Goal: Task Accomplishment & Management: Manage account settings

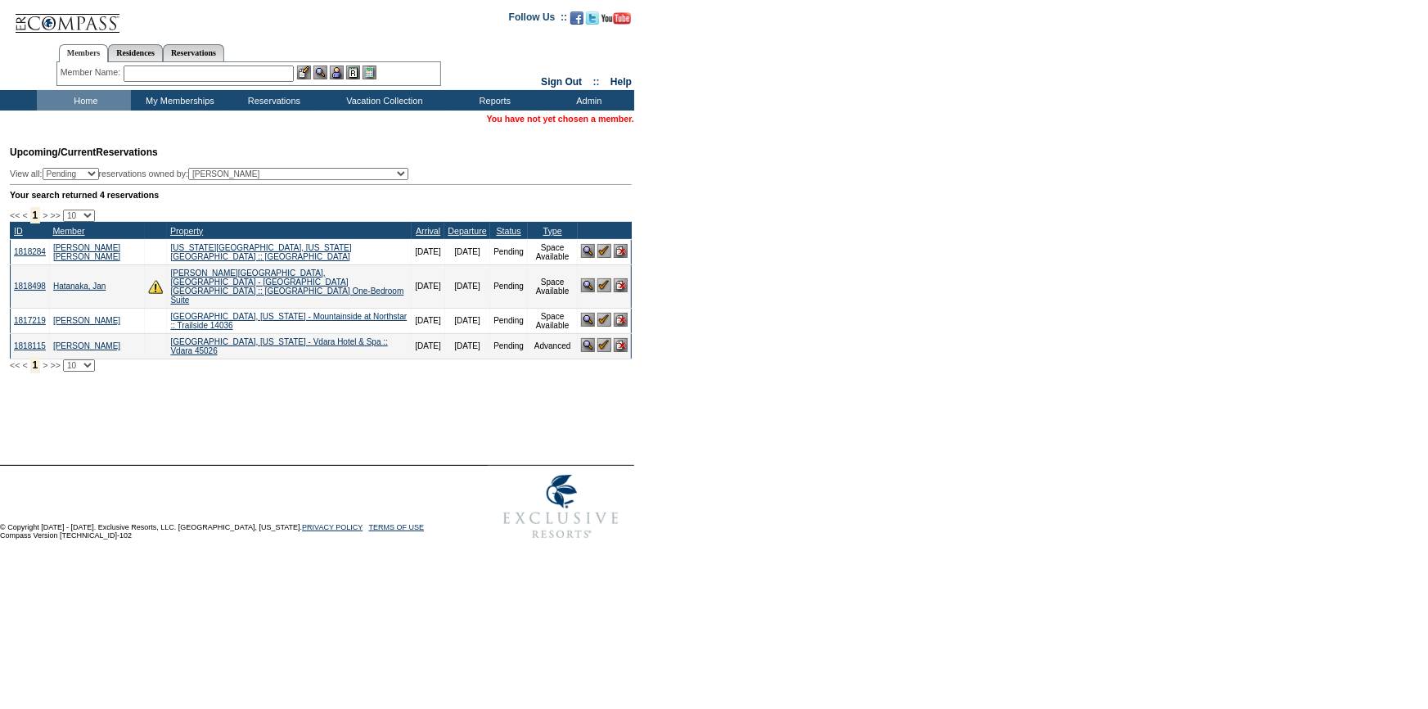
click at [198, 72] on input "text" at bounding box center [209, 73] width 170 height 16
click at [80, 281] on link "Hatanaka, Jan" at bounding box center [79, 285] width 53 height 9
click at [229, 76] on input "text" at bounding box center [209, 73] width 170 height 16
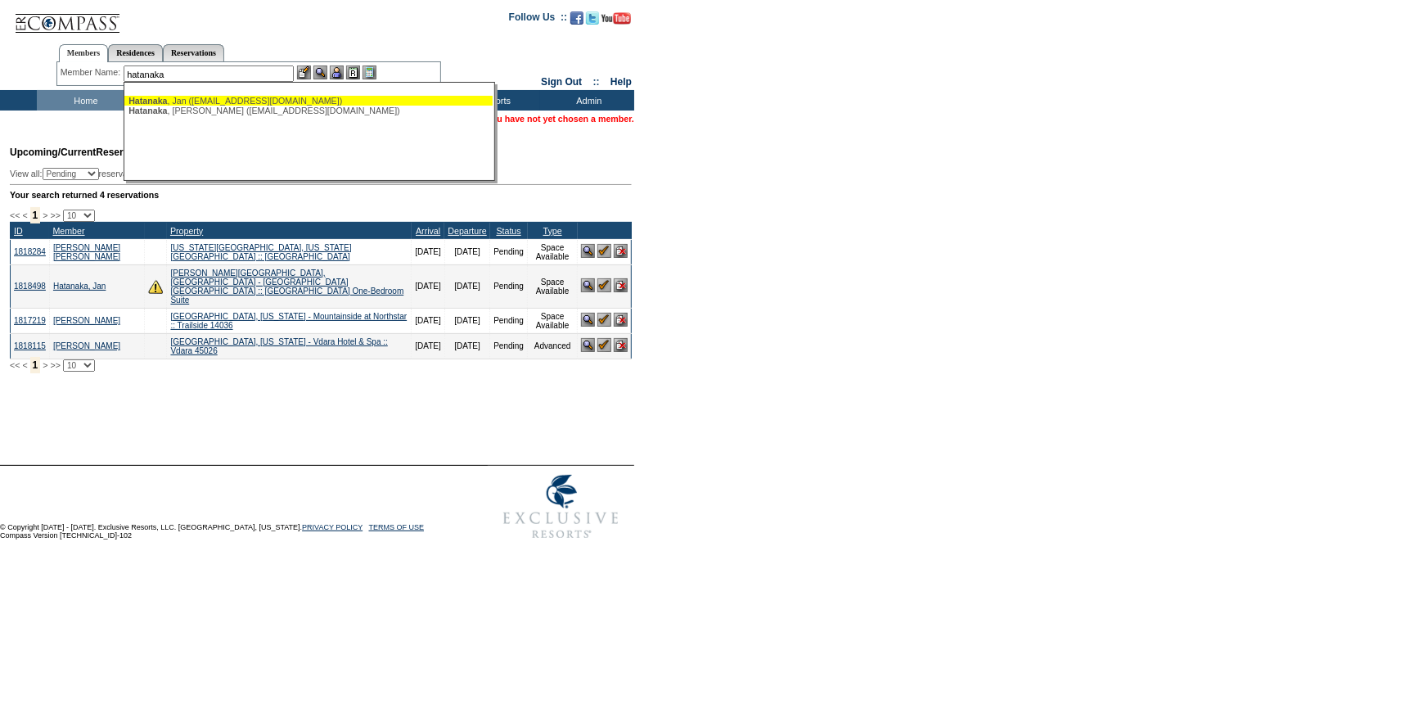
click at [228, 100] on div "Hatanaka , Jan (jan.hatanaka@gmail.com)" at bounding box center [308, 101] width 360 height 10
type input "Hatanaka, Jan (jan.hatanaka@gmail.com)"
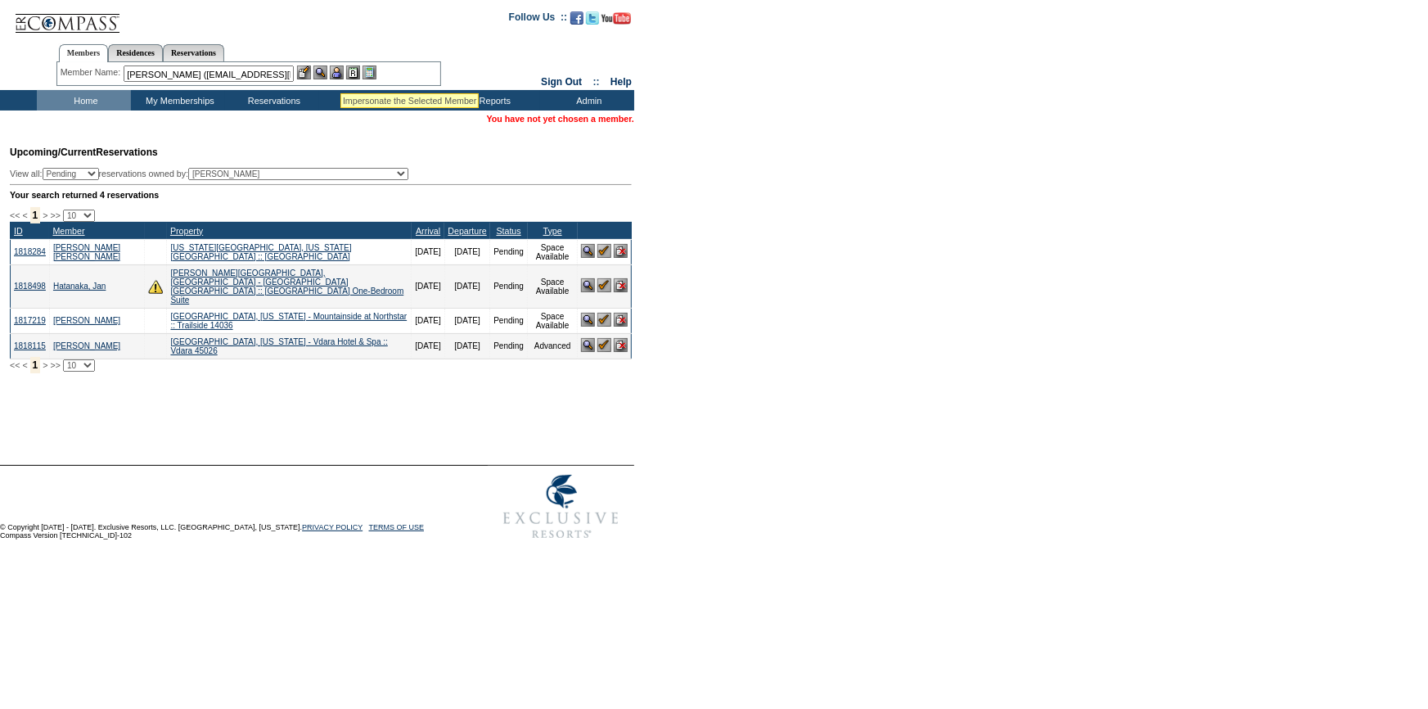
click at [340, 73] on img at bounding box center [337, 72] width 14 height 14
click at [324, 70] on img at bounding box center [320, 72] width 14 height 14
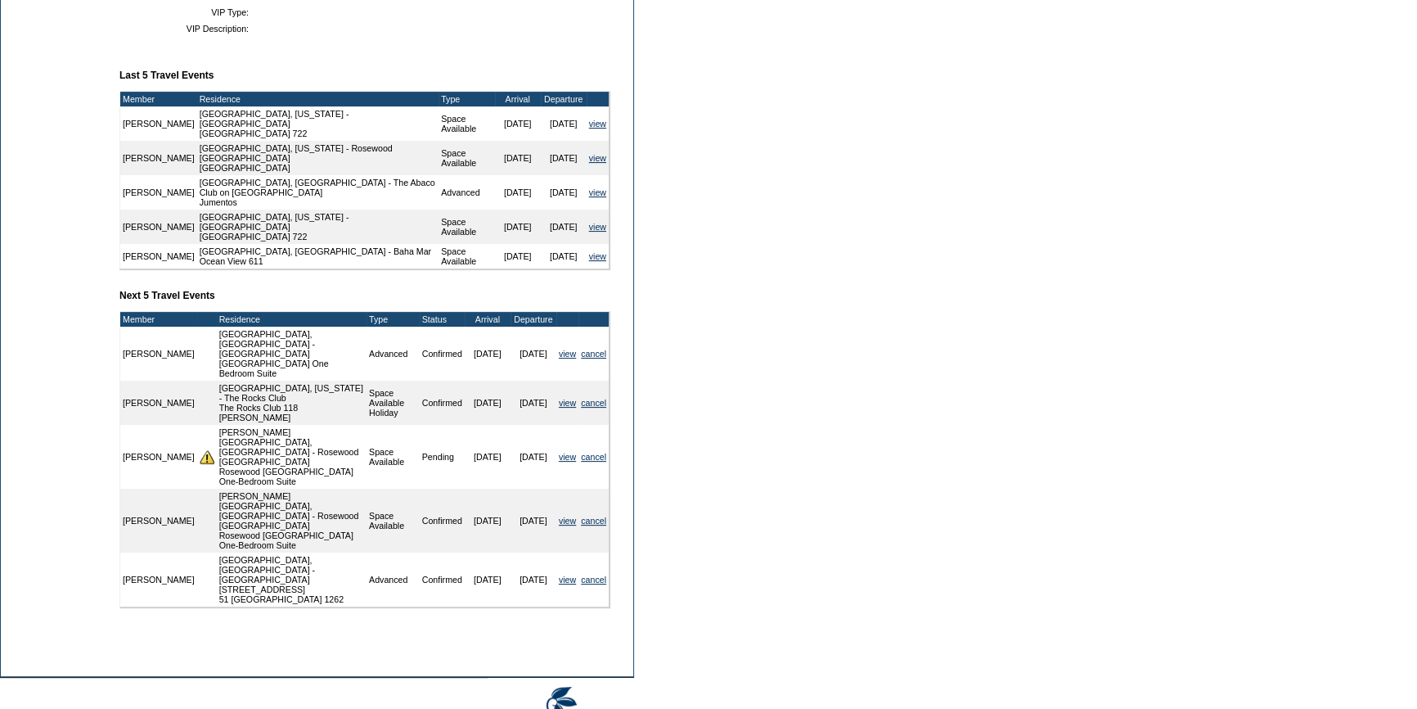
scroll to position [578, 0]
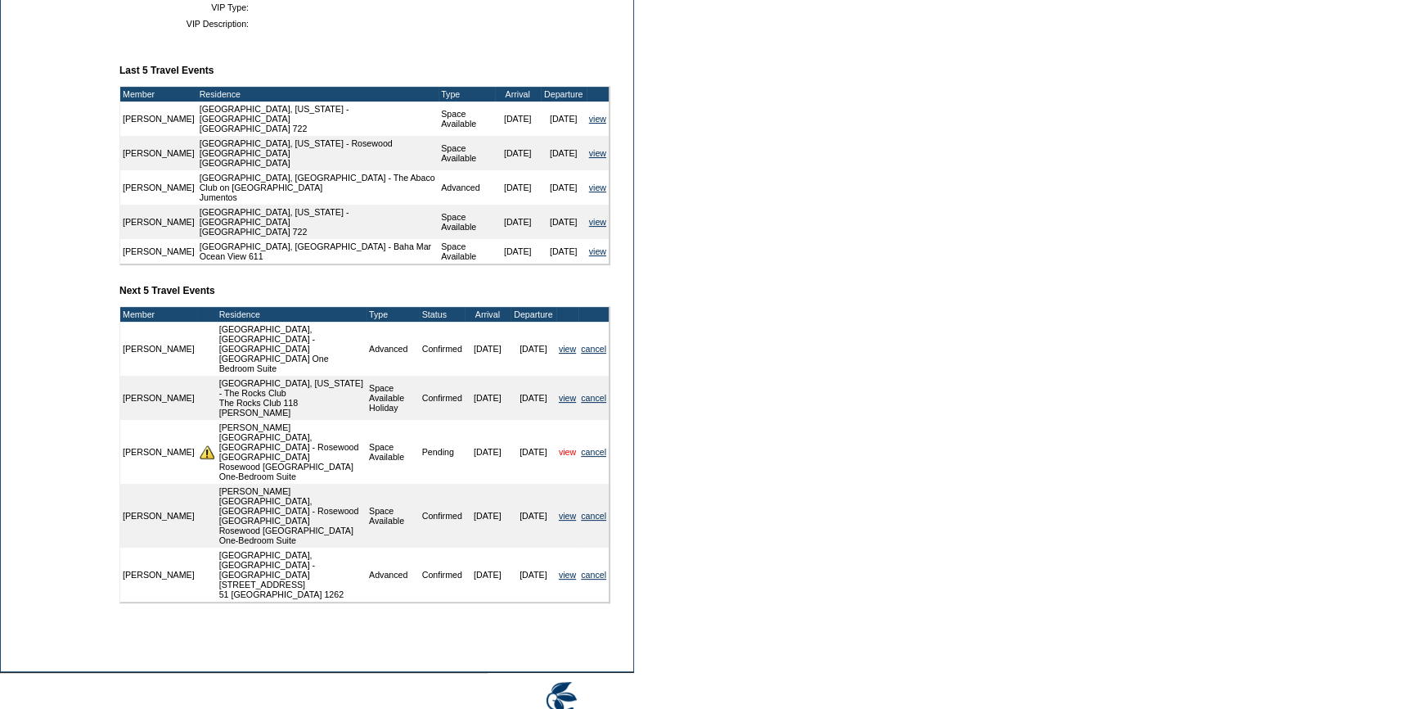
click at [562, 447] on link "view" at bounding box center [567, 452] width 17 height 10
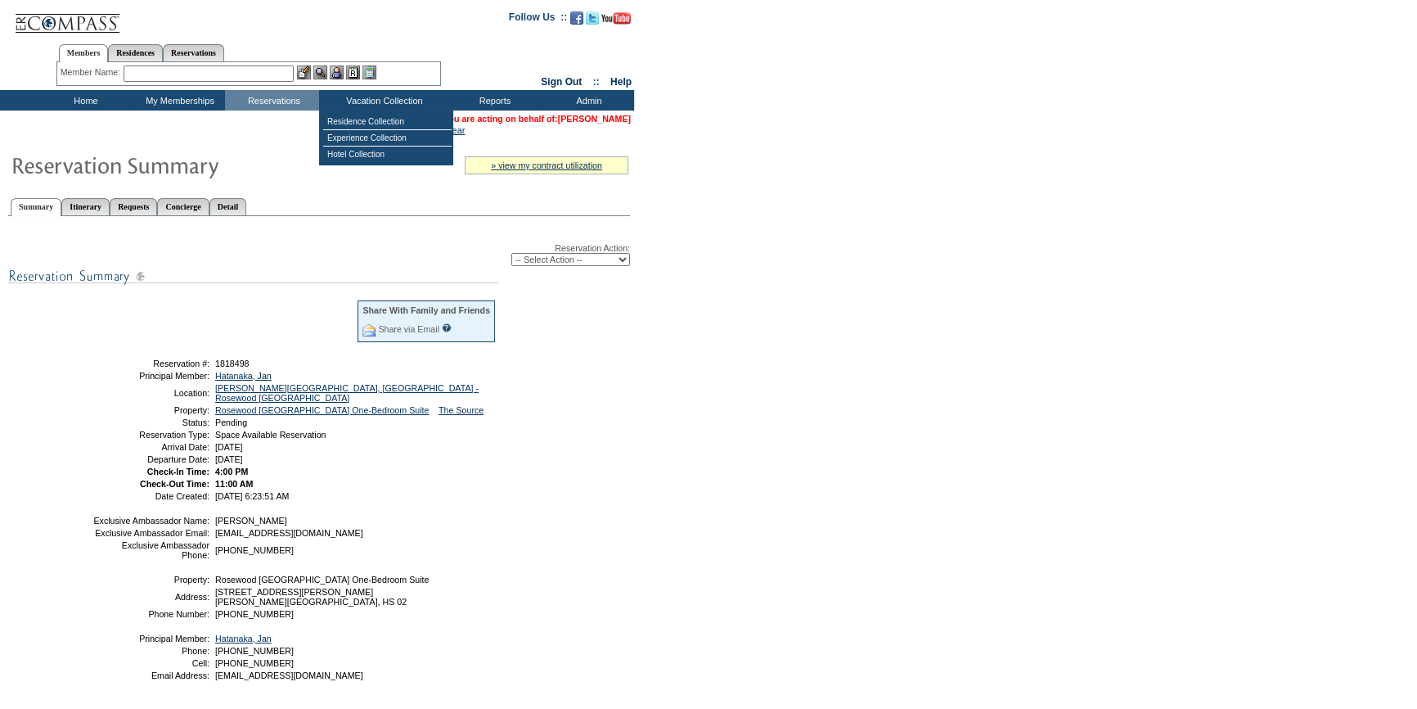
click at [594, 115] on link "[PERSON_NAME]" at bounding box center [594, 119] width 73 height 10
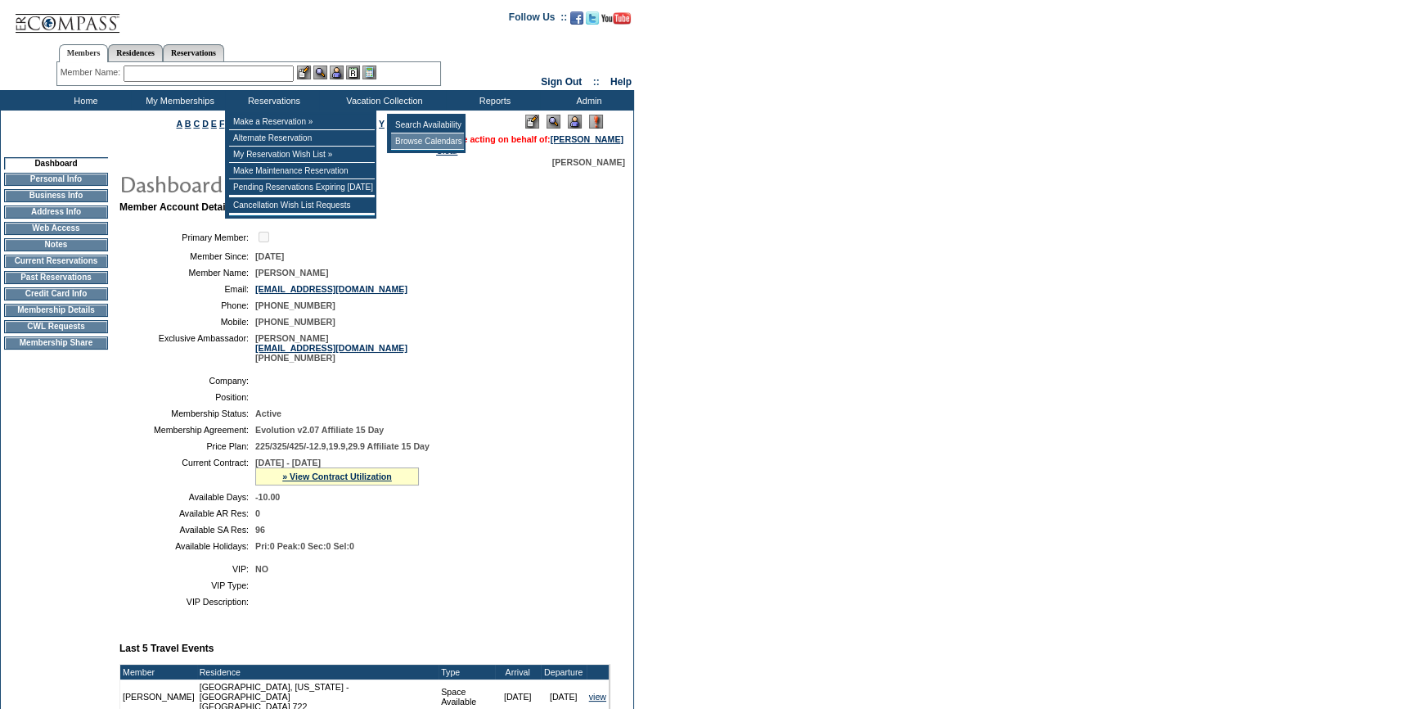
click at [430, 136] on td "Browse Calendars" at bounding box center [427, 141] width 73 height 16
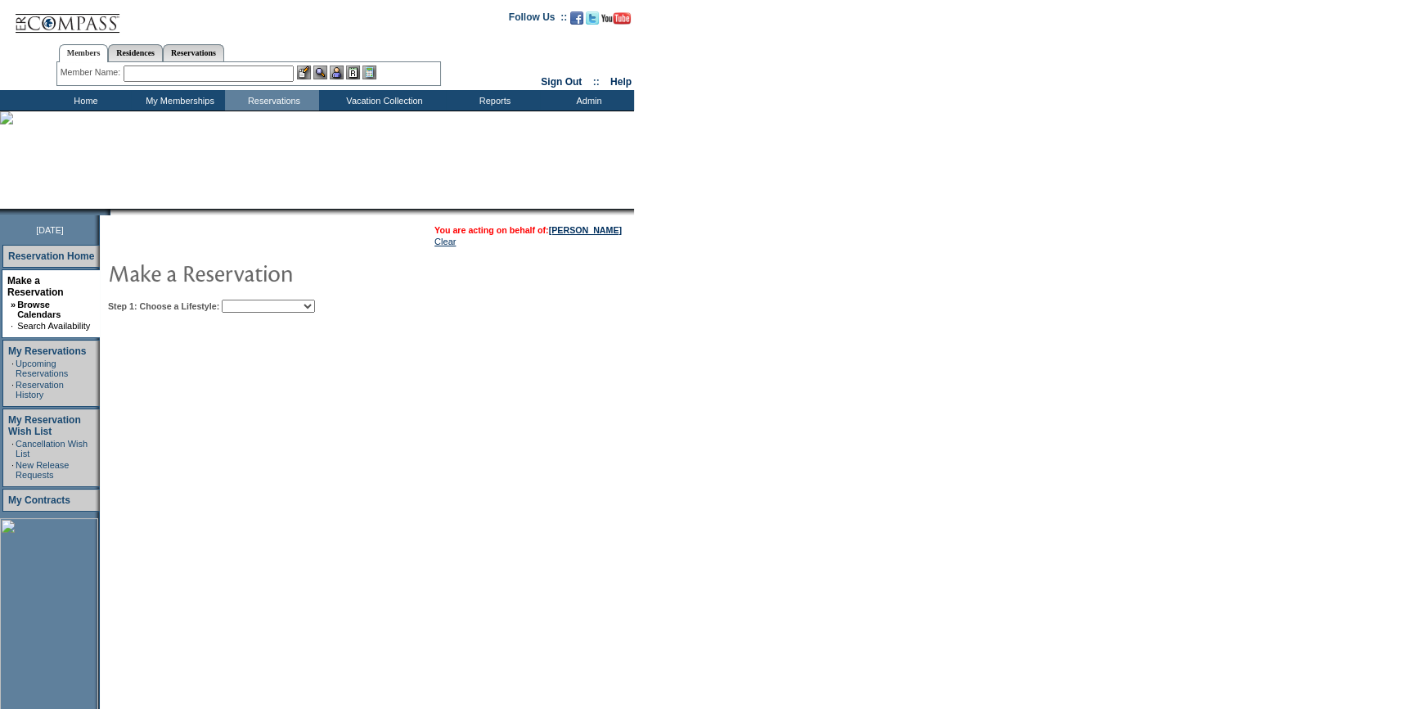
click at [296, 311] on select "Beach Leisure Metropolitan Mountain OIAL for Adventure OIAL for Couples OIAL fo…" at bounding box center [268, 305] width 93 height 13
select select "Beach"
click at [250, 299] on select "Beach Leisure Metropolitan Mountain OIAL for Adventure OIAL for Couples OIAL fo…" at bounding box center [268, 305] width 93 height 13
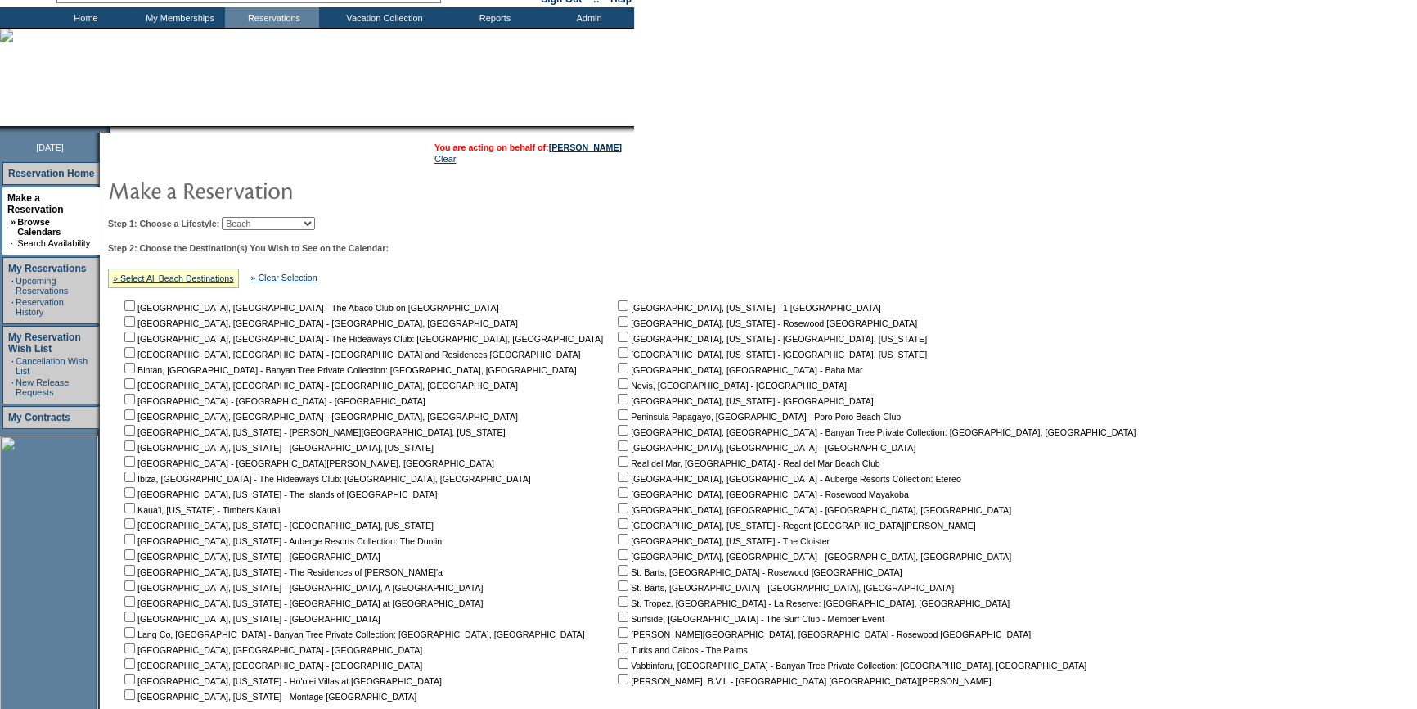
scroll to position [277, 0]
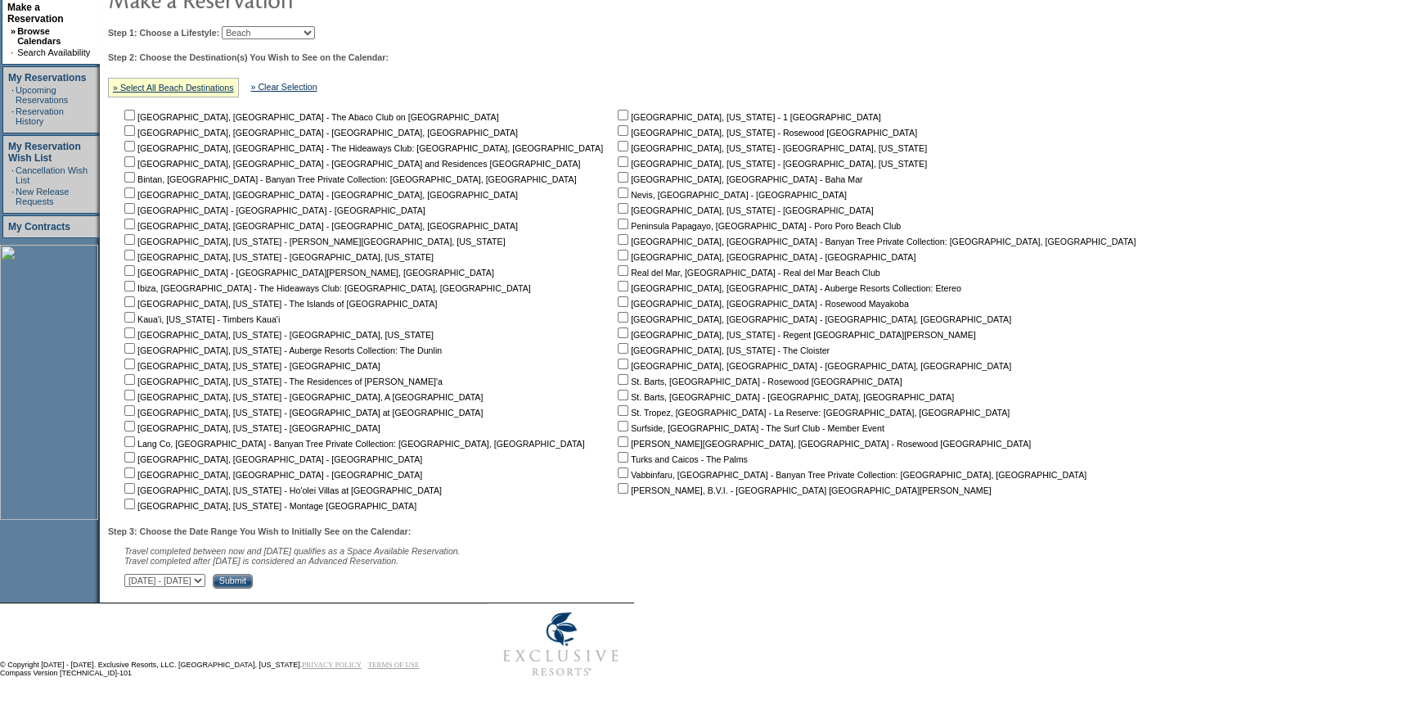
click at [618, 439] on input "checkbox" at bounding box center [623, 441] width 11 height 11
checkbox input "true"
click at [205, 583] on select "September 30, 2025 - November 14, 2025 November 15, 2025 - December 29, 2025 De…" at bounding box center [164, 580] width 81 height 13
select select "11/15/2025|12/29/2025"
click at [133, 574] on select "September 30, 2025 - November 14, 2025 November 15, 2025 - December 29, 2025 De…" at bounding box center [164, 580] width 81 height 13
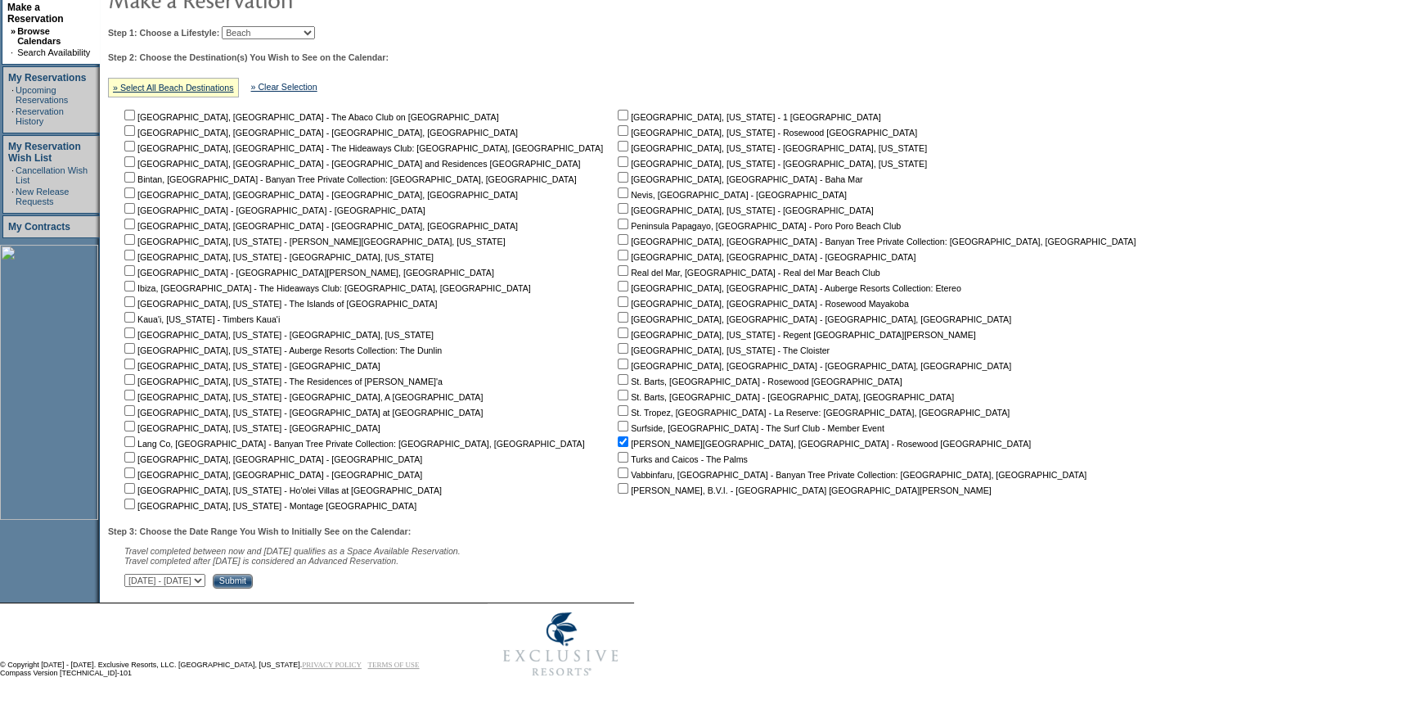
click at [253, 581] on input "Submit" at bounding box center [233, 581] width 40 height 15
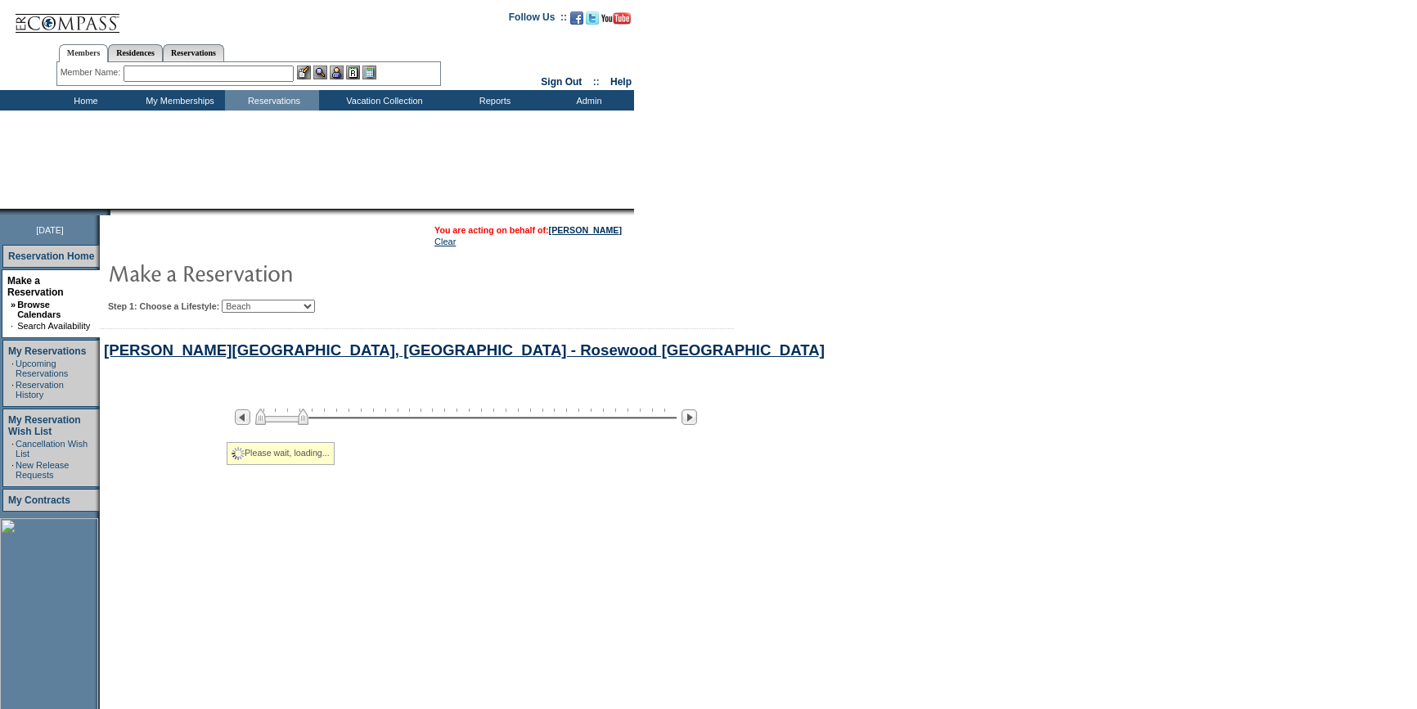
select select "Beach"
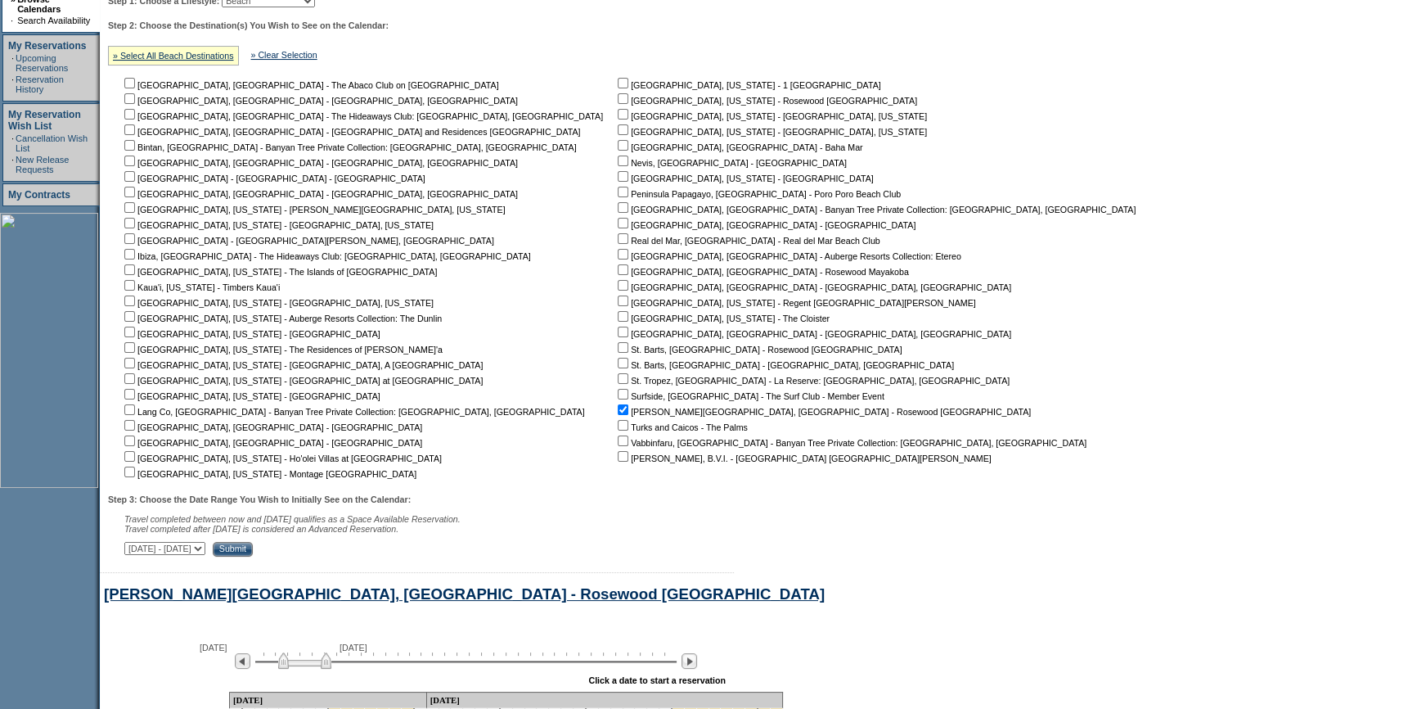
scroll to position [548, 0]
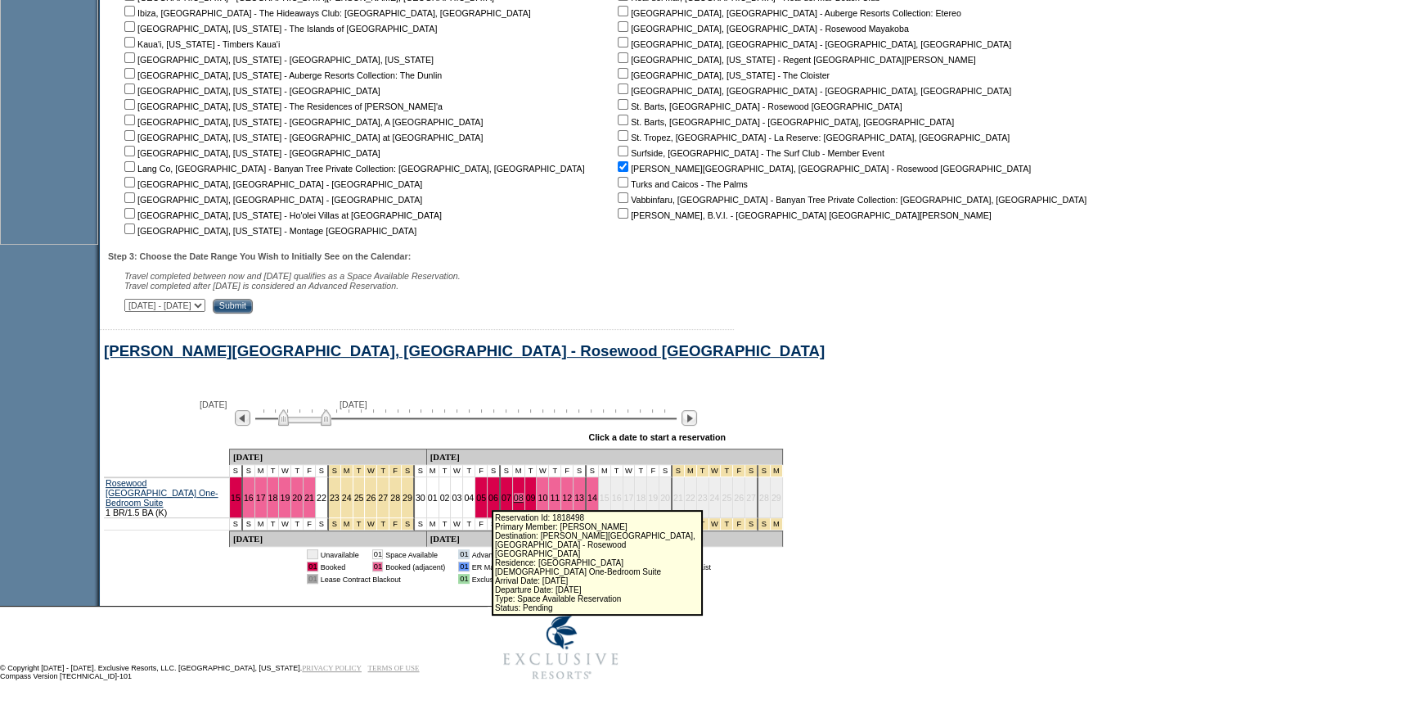
click at [514, 499] on link "08" at bounding box center [519, 498] width 10 height 10
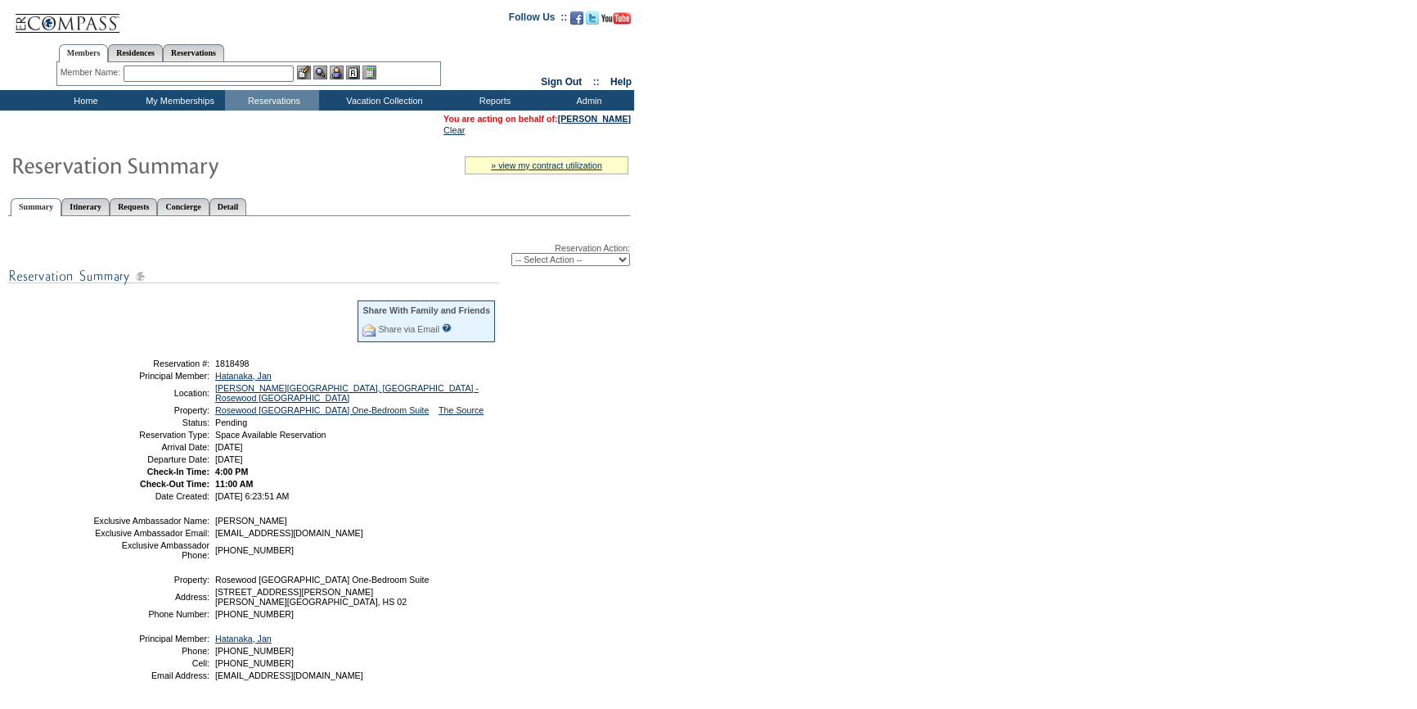
click at [596, 257] on select "-- Select Action -- Modify Reservation Dates Modify Reservation Cost Modify Occ…" at bounding box center [570, 259] width 119 height 13
select select "ChangeDates"
click at [511, 254] on select "-- Select Action -- Modify Reservation Dates Modify Reservation Cost Modify Occ…" at bounding box center [570, 259] width 119 height 13
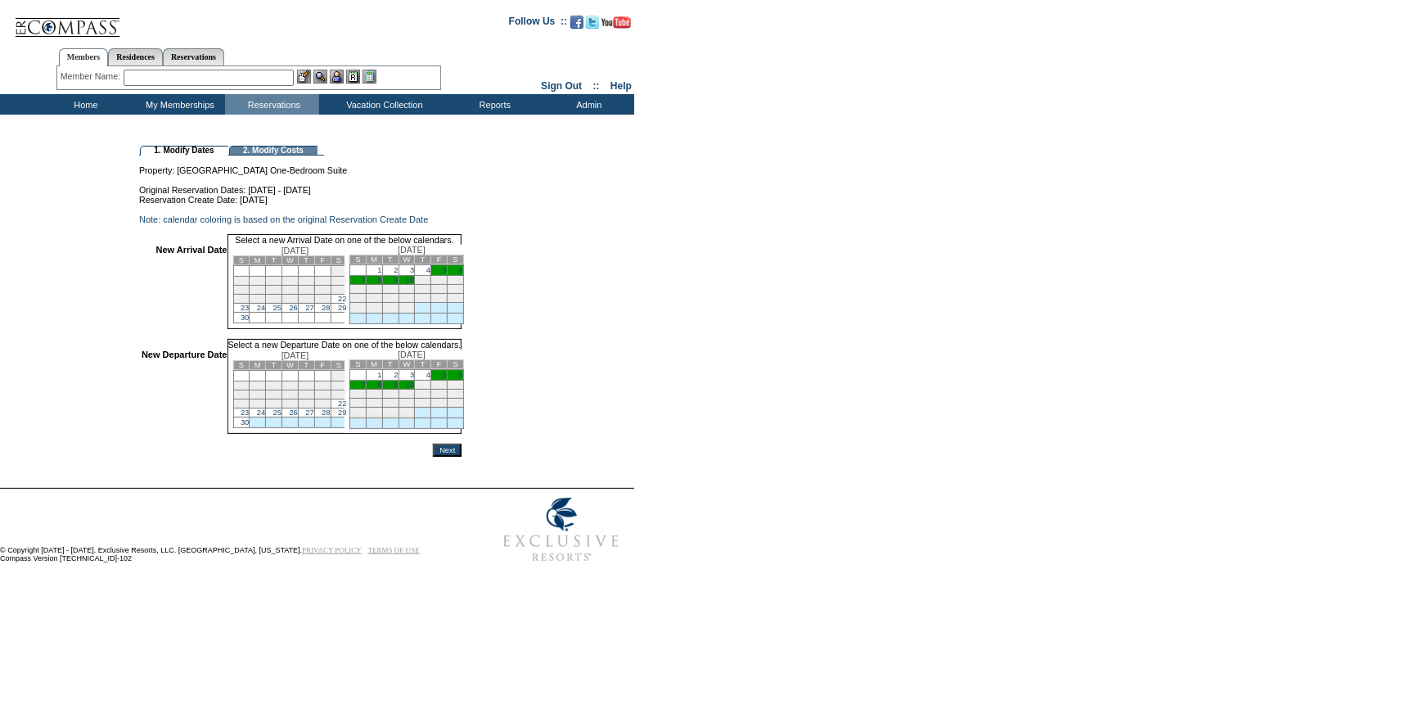
click at [366, 285] on td "7" at bounding box center [357, 280] width 16 height 9
click at [414, 390] on link "10" at bounding box center [410, 386] width 8 height 8
click at [461, 460] on input "Next" at bounding box center [447, 453] width 29 height 13
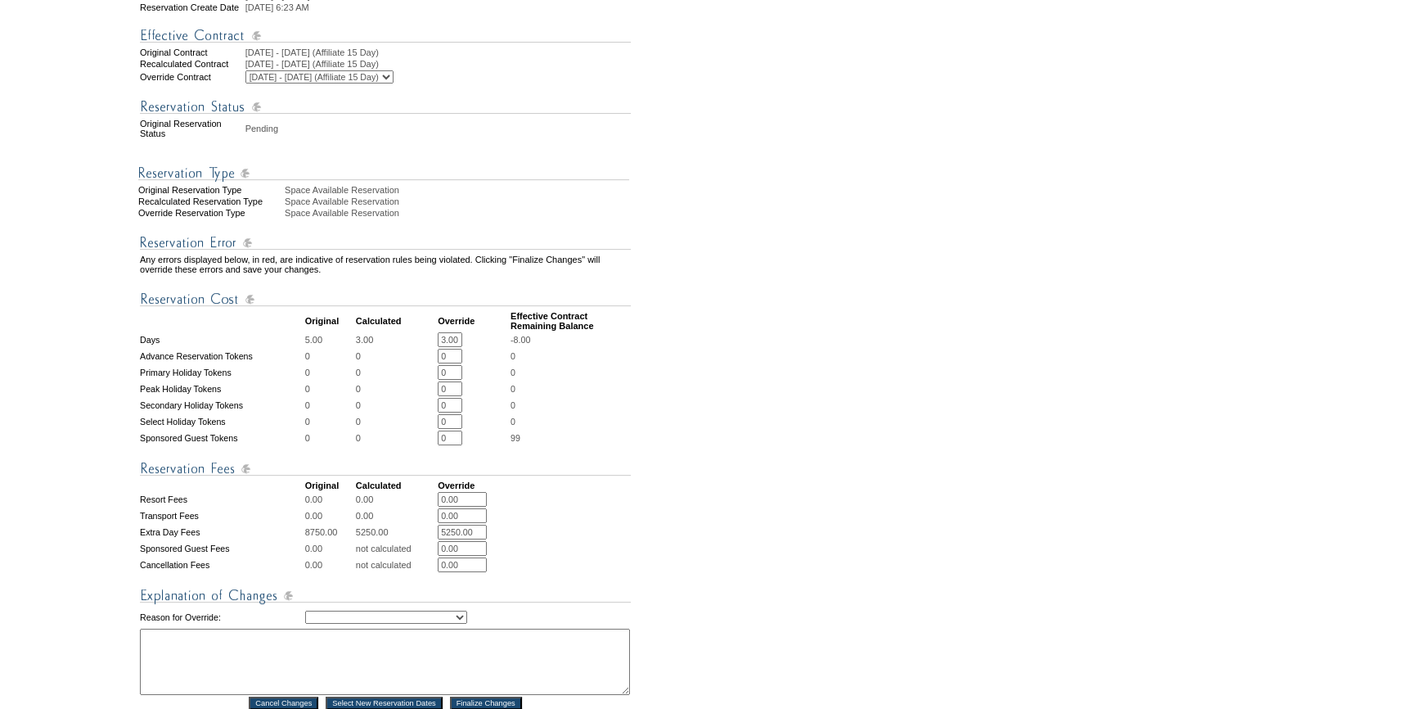
scroll to position [446, 0]
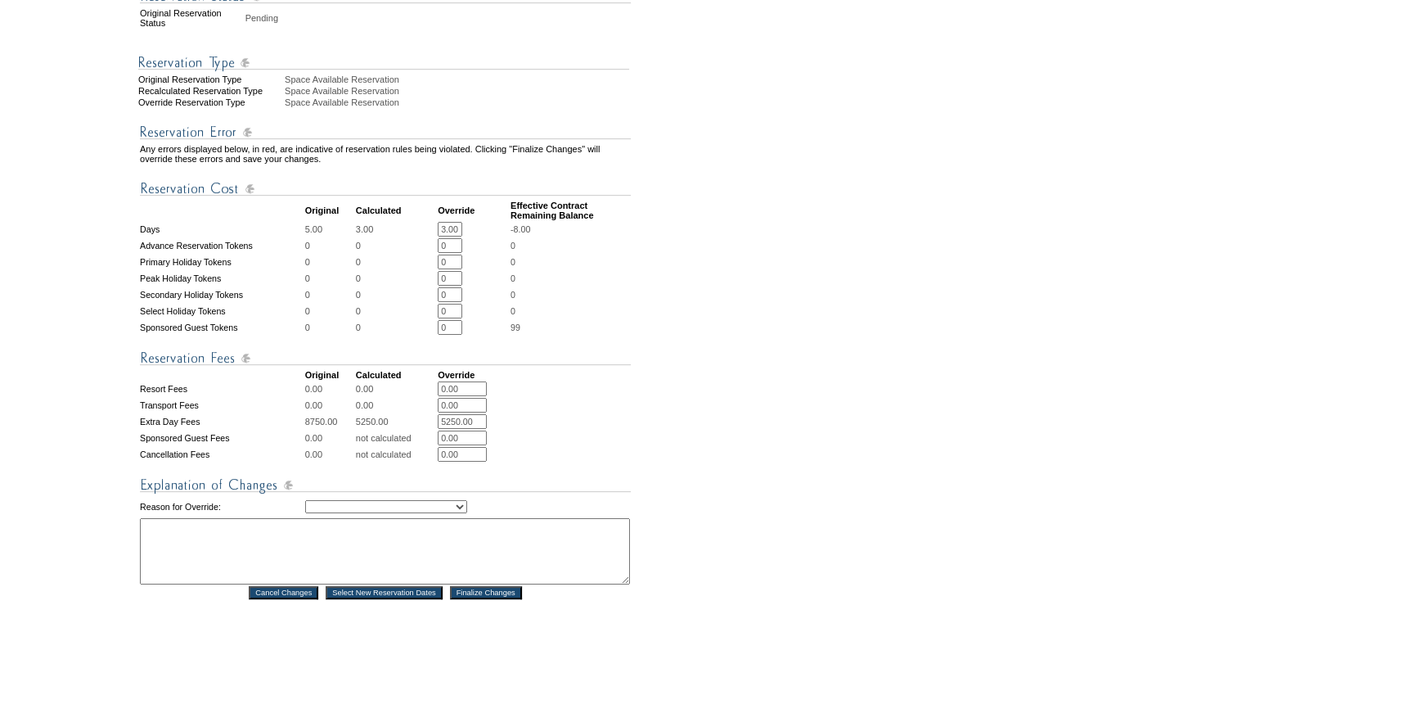
click at [380, 513] on select "Creating Continuous Stay Days Rebooked After Cancellation Editing Occupant Expe…" at bounding box center [386, 506] width 162 height 13
select select "1044"
click at [305, 509] on select "Creating Continuous Stay Days Rebooked After Cancellation Editing Occupant Expe…" at bounding box center [386, 506] width 162 height 13
drag, startPoint x: 179, startPoint y: 566, endPoint x: 184, endPoint y: 557, distance: 10.3
click at [184, 560] on textarea at bounding box center [385, 551] width 490 height 66
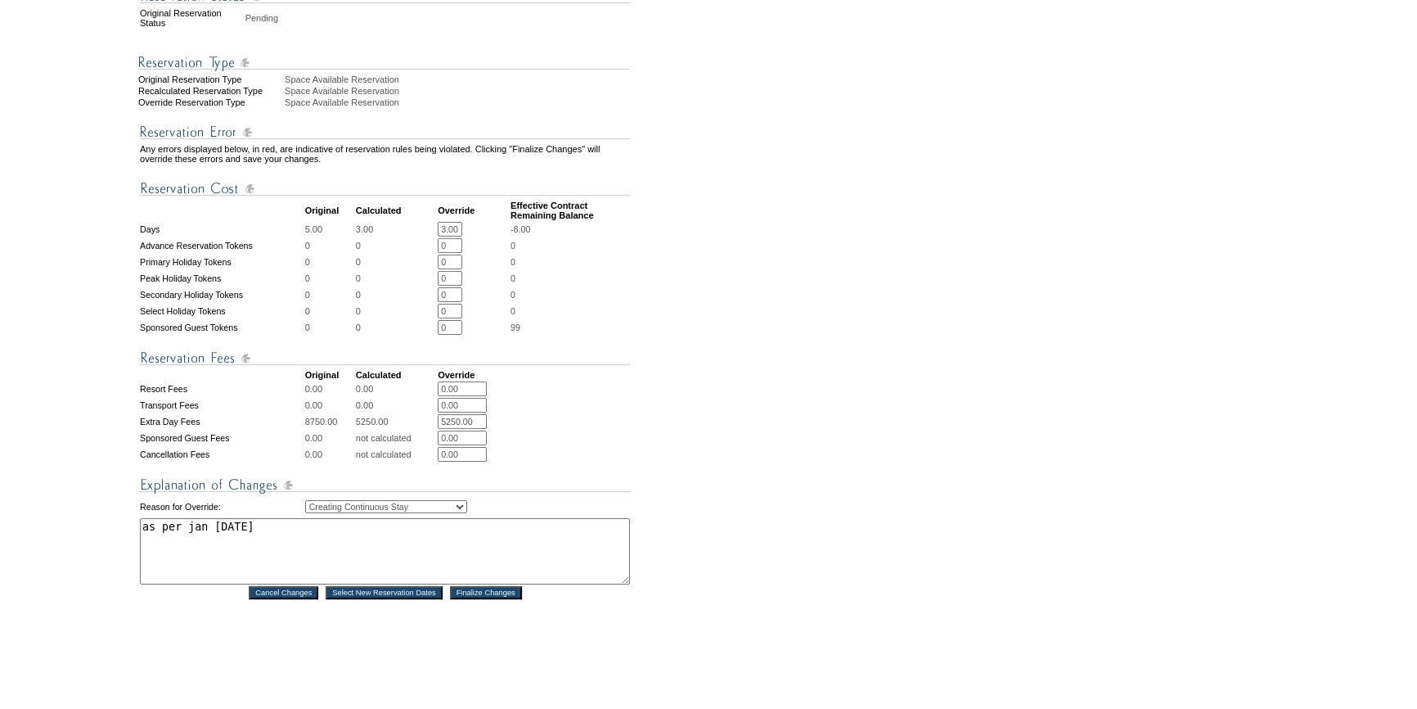
type textarea "as per jan 9/30/25"
click at [506, 599] on input "Finalize Changes" at bounding box center [486, 592] width 72 height 13
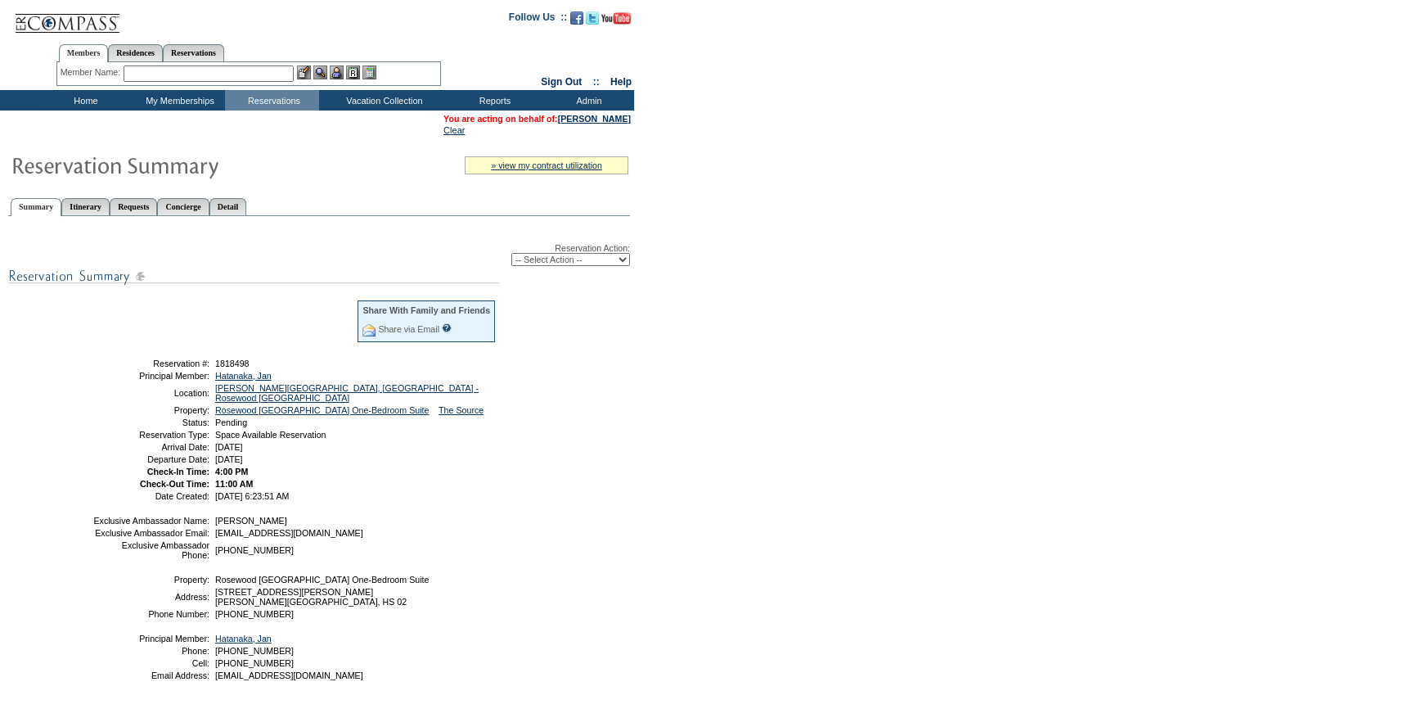
click at [553, 258] on select "-- Select Action -- Modify Reservation Dates Modify Reservation Cost Modify Occ…" at bounding box center [570, 259] width 119 height 13
select select "ConfirmRes"
click at [511, 254] on select "-- Select Action -- Modify Reservation Dates Modify Reservation Cost Modify Occ…" at bounding box center [570, 259] width 119 height 13
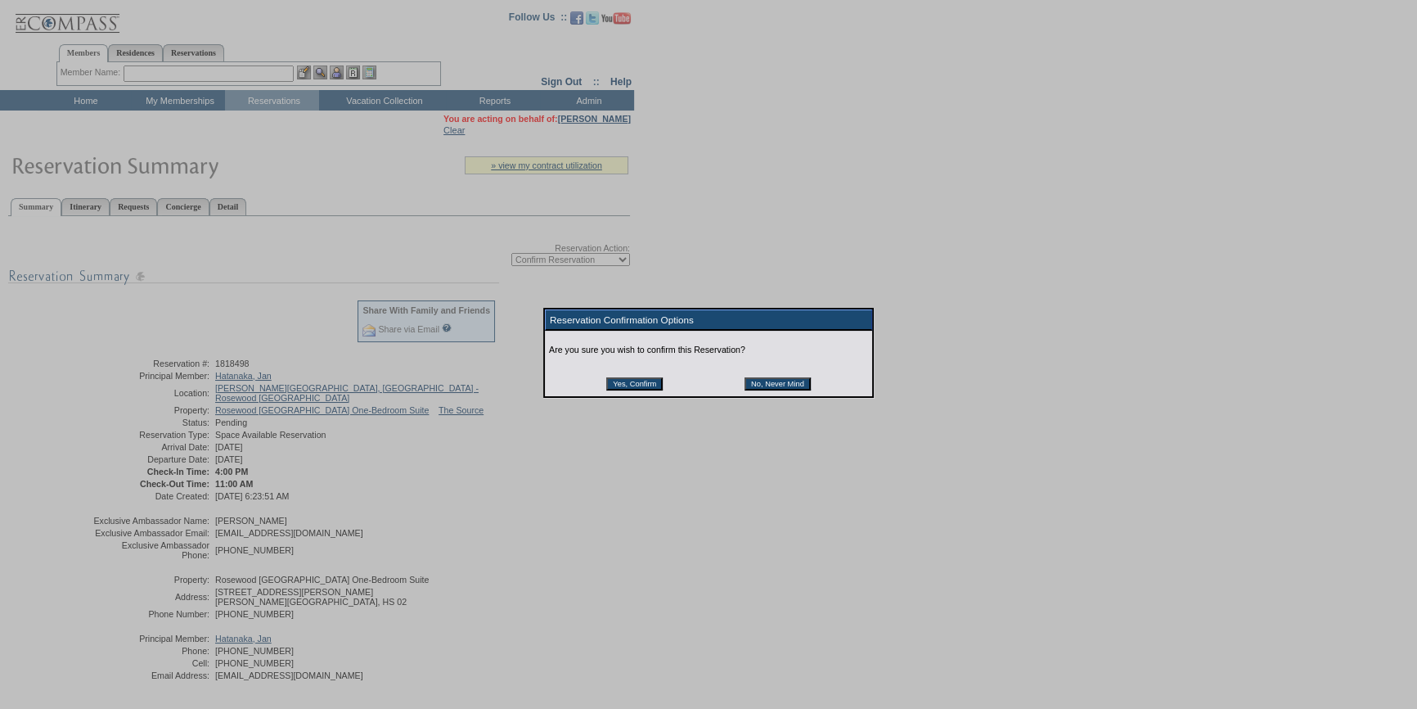
click at [634, 379] on table "Yes, Confirm No, Never Mind" at bounding box center [709, 378] width 208 height 28
click at [630, 383] on input "Yes, Confirm" at bounding box center [634, 383] width 56 height 13
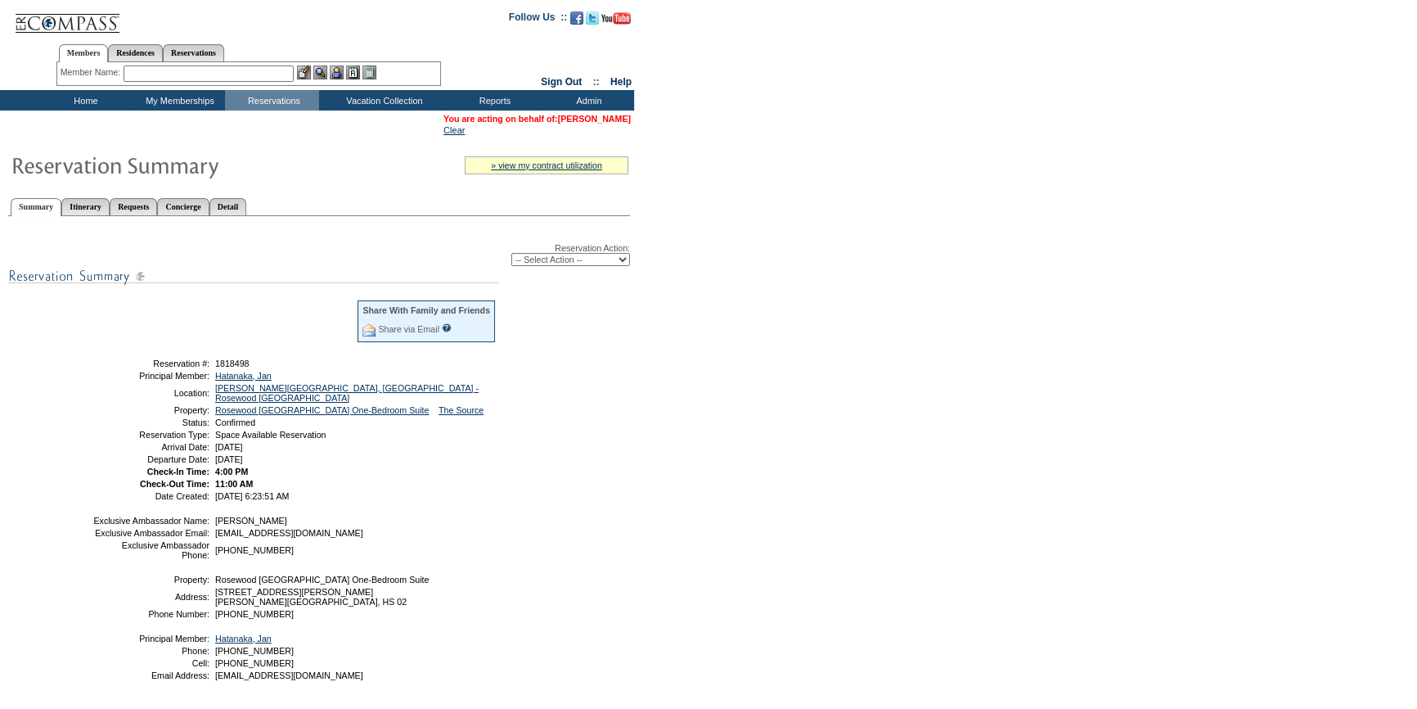
click at [623, 123] on link "[PERSON_NAME]" at bounding box center [594, 119] width 73 height 10
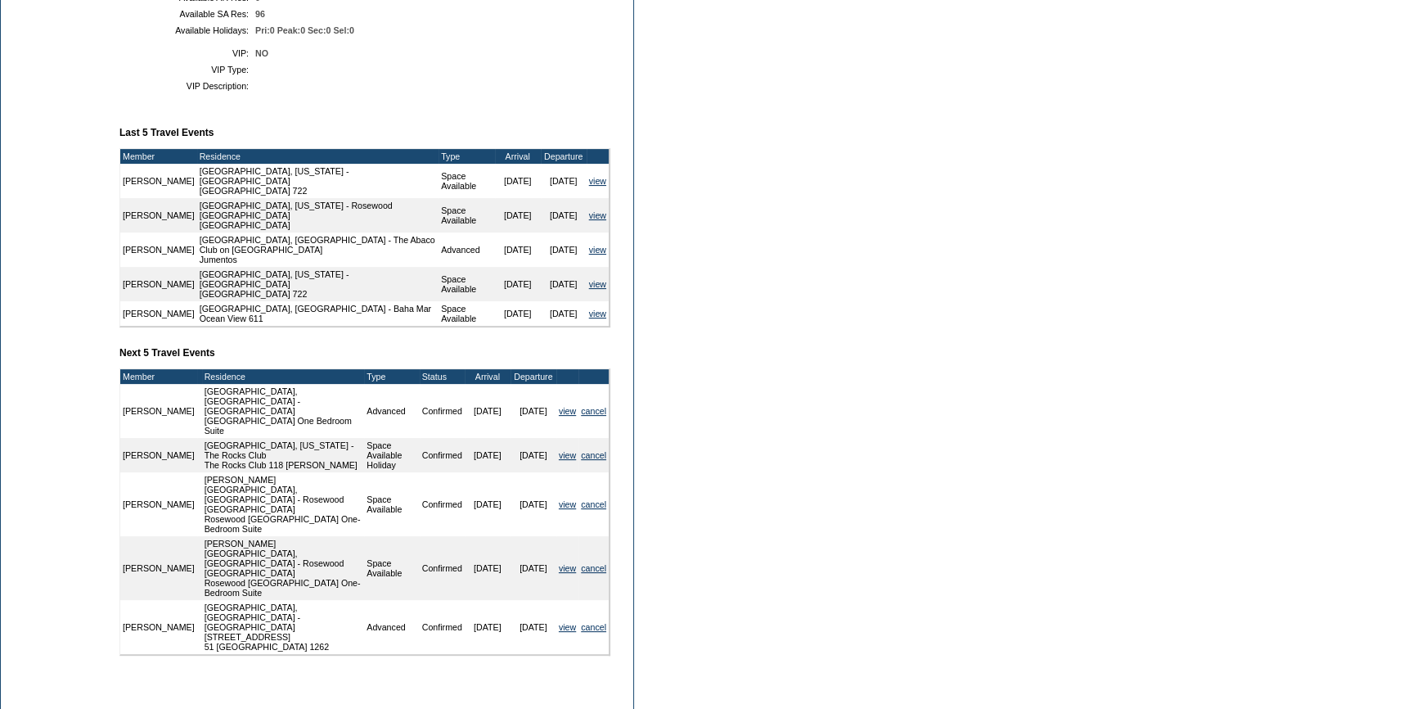
scroll to position [520, 0]
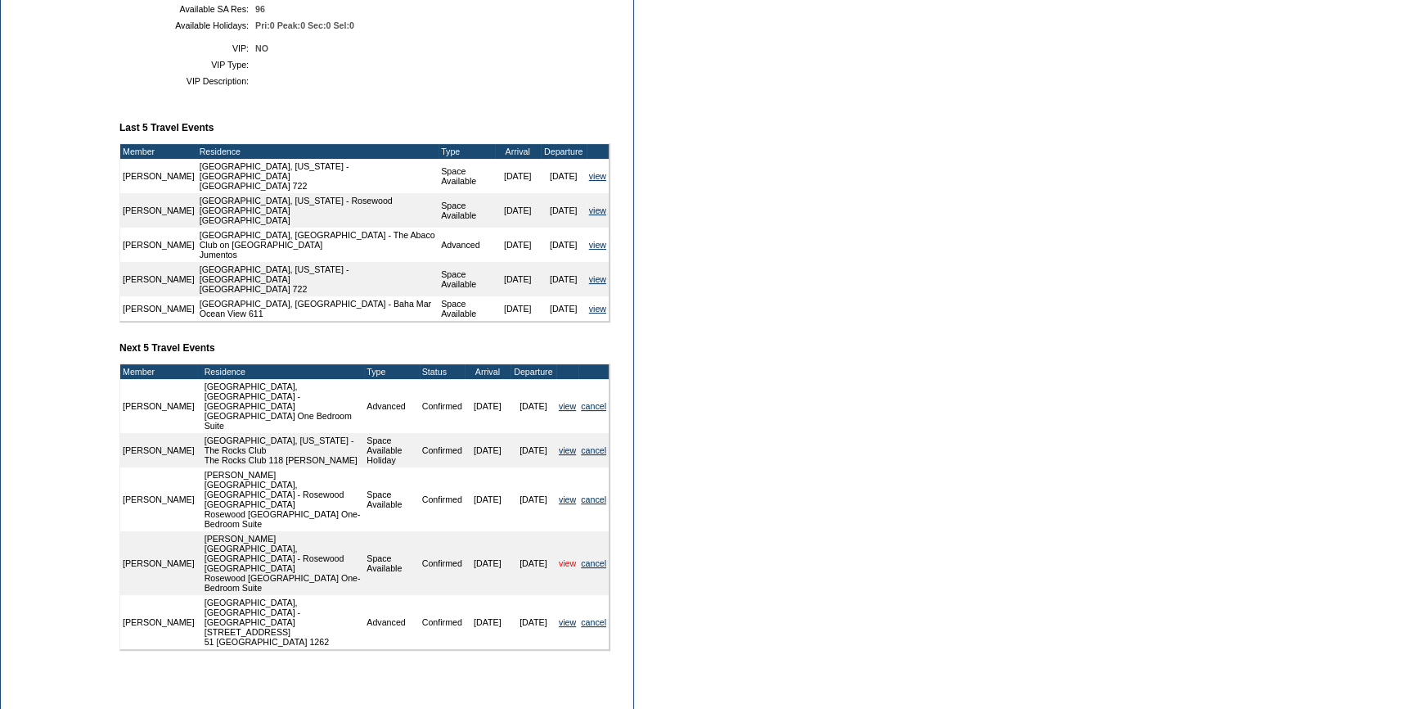
click at [560, 558] on link "view" at bounding box center [567, 563] width 17 height 10
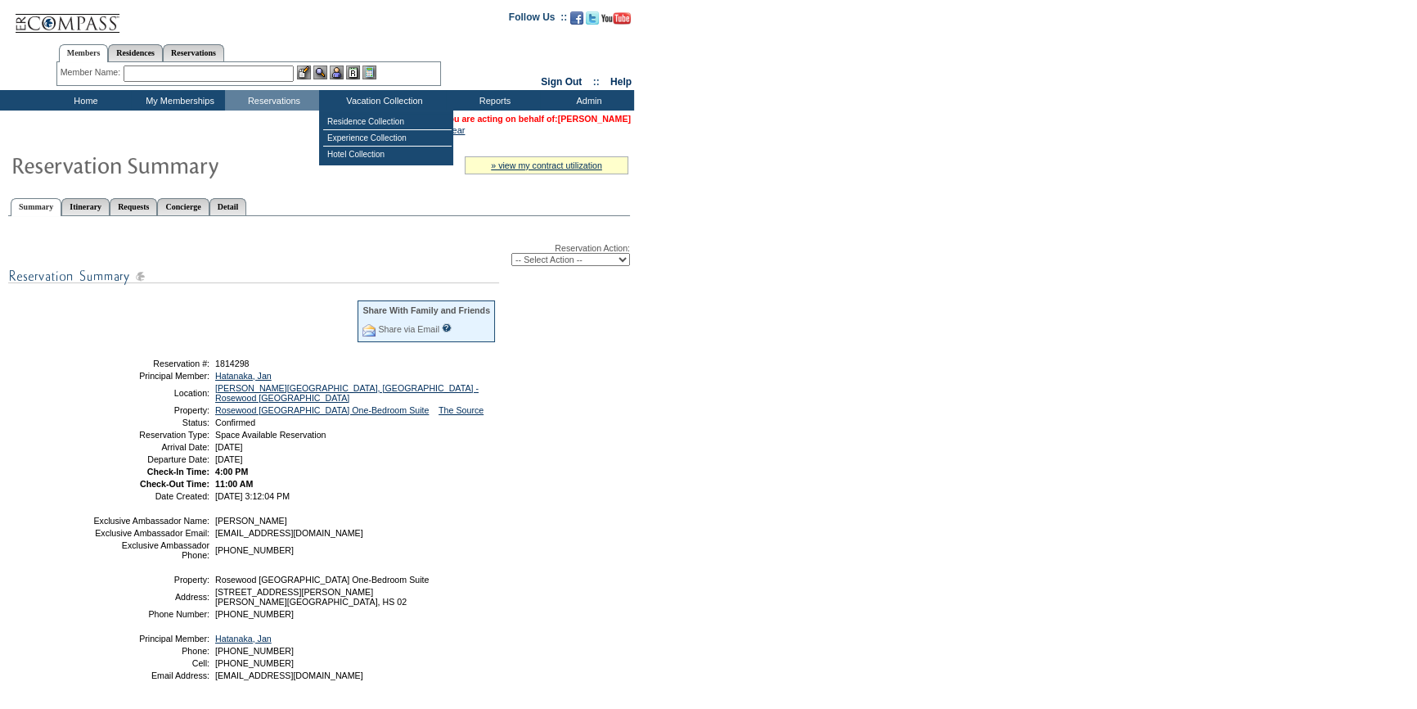
click at [590, 117] on link "[PERSON_NAME]" at bounding box center [594, 119] width 73 height 10
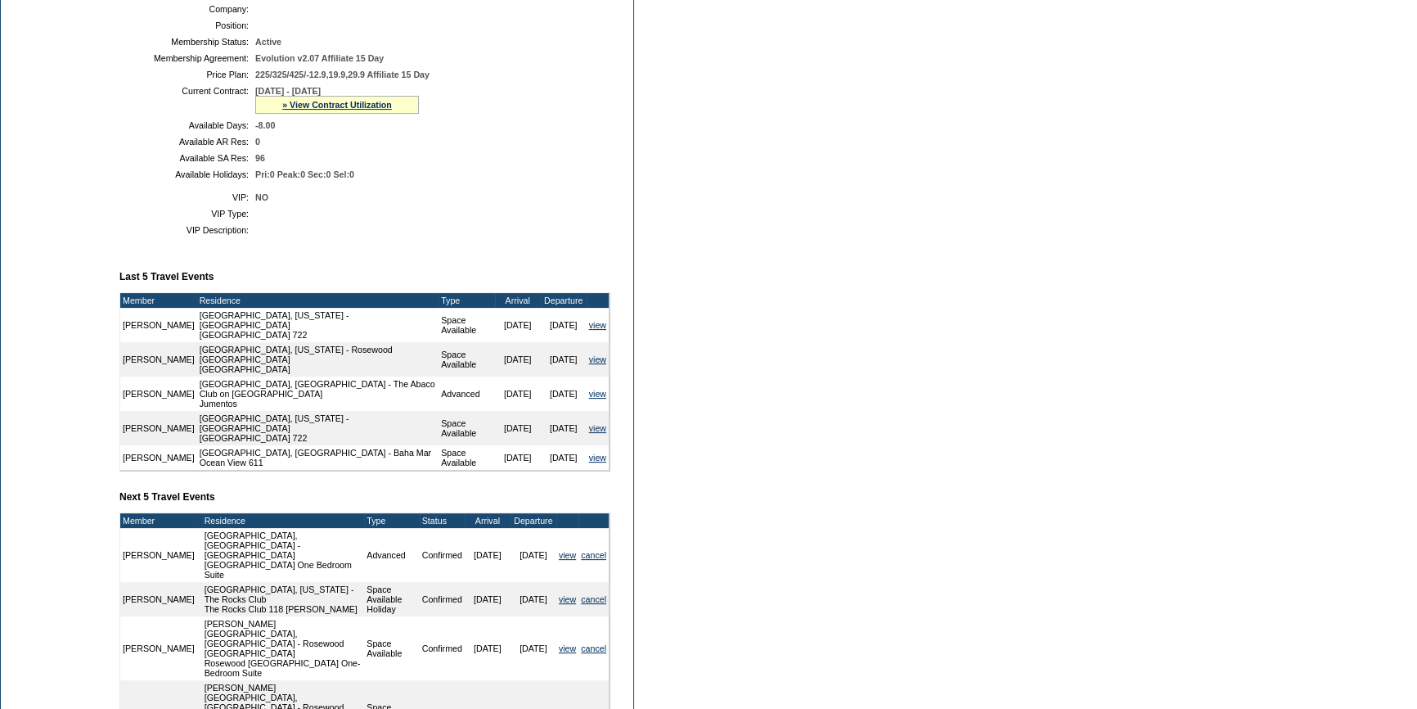
scroll to position [446, 0]
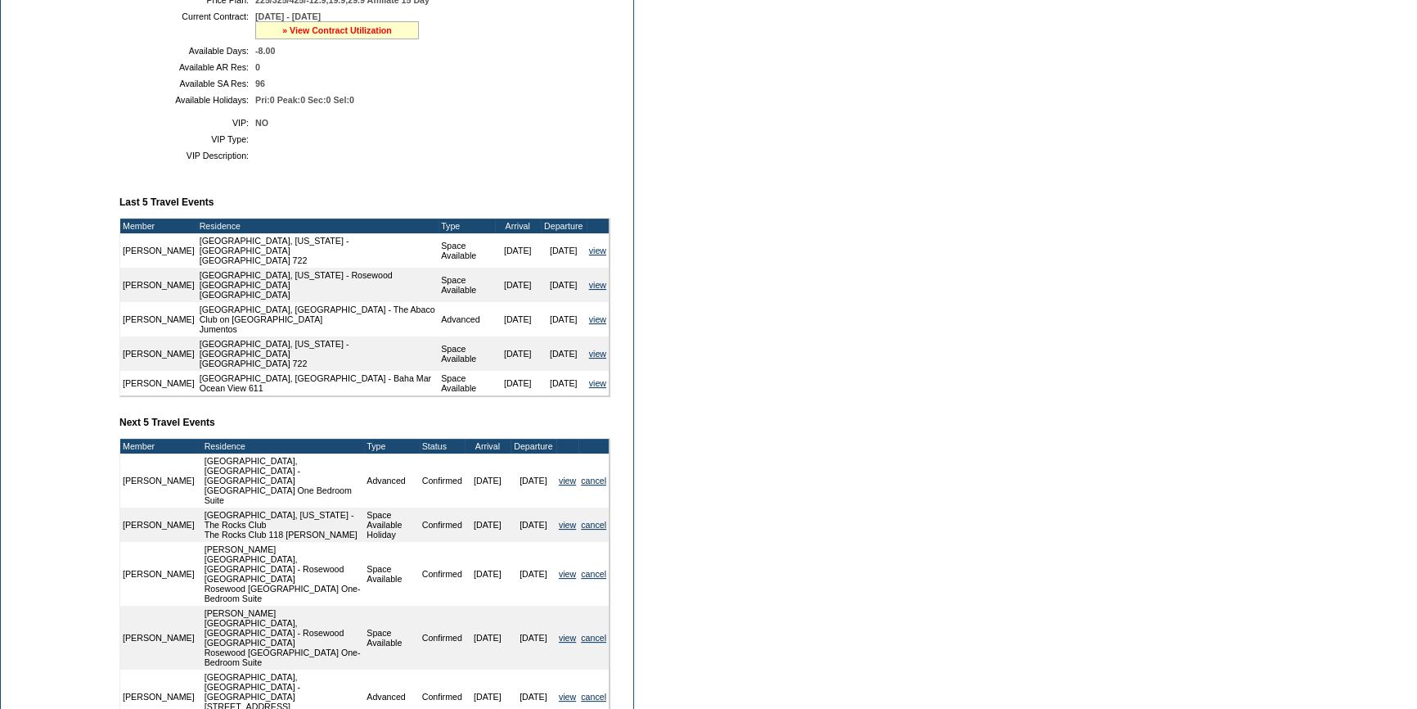
click at [356, 34] on link "» View Contract Utilization" at bounding box center [337, 30] width 110 height 10
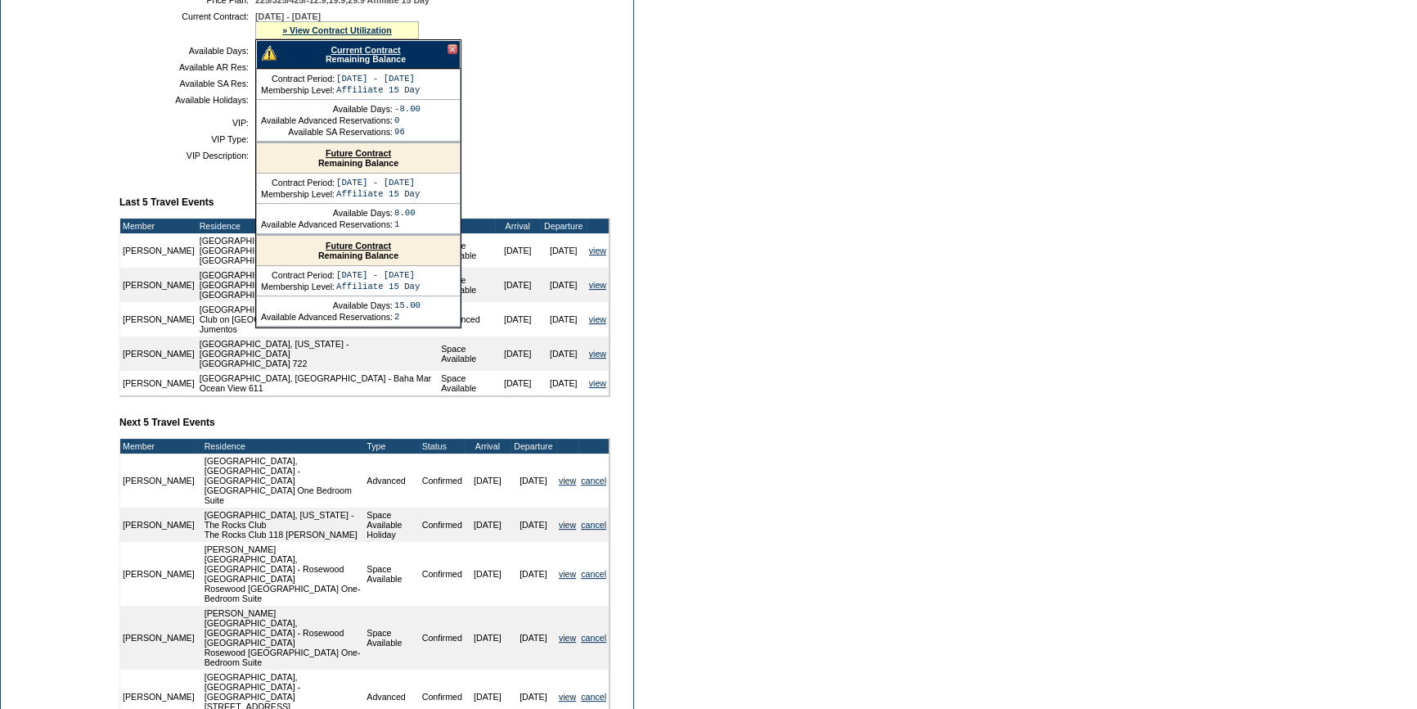
click at [345, 50] on link "Current Contract" at bounding box center [366, 50] width 70 height 10
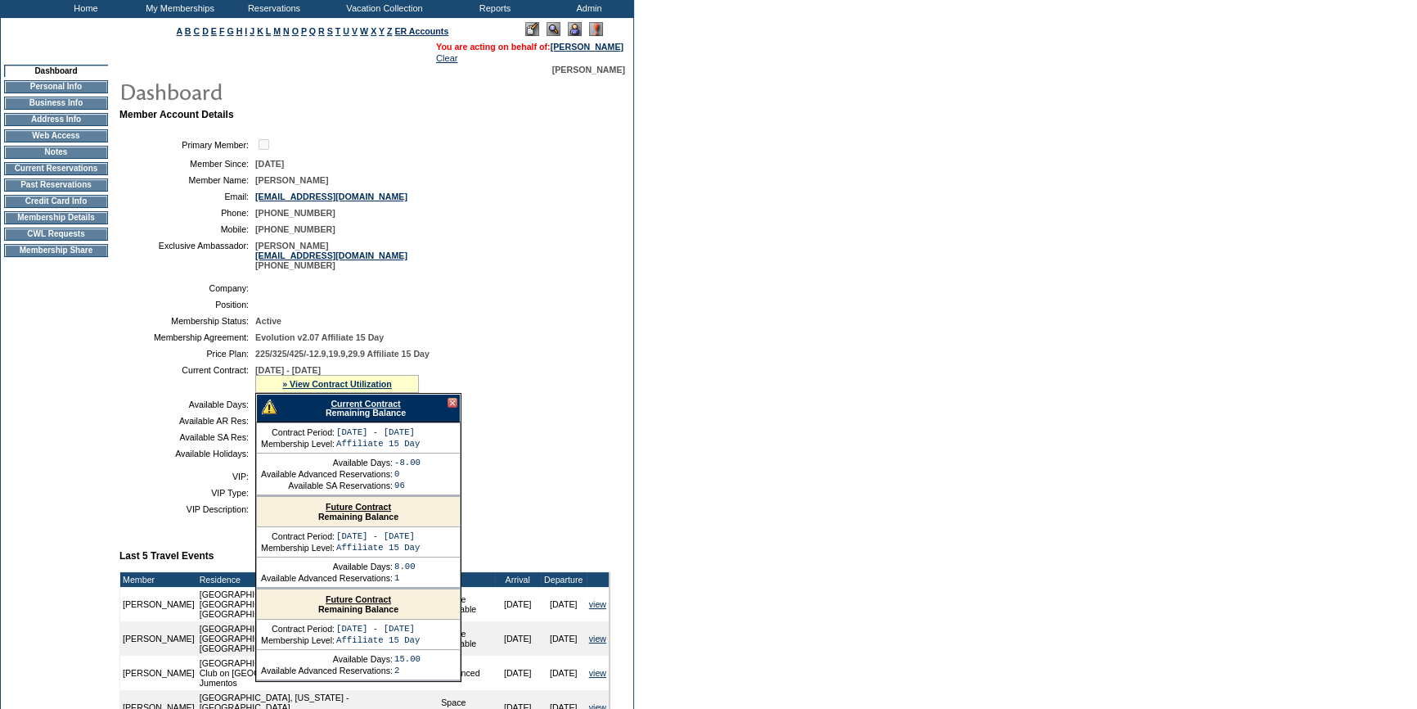
scroll to position [74, 0]
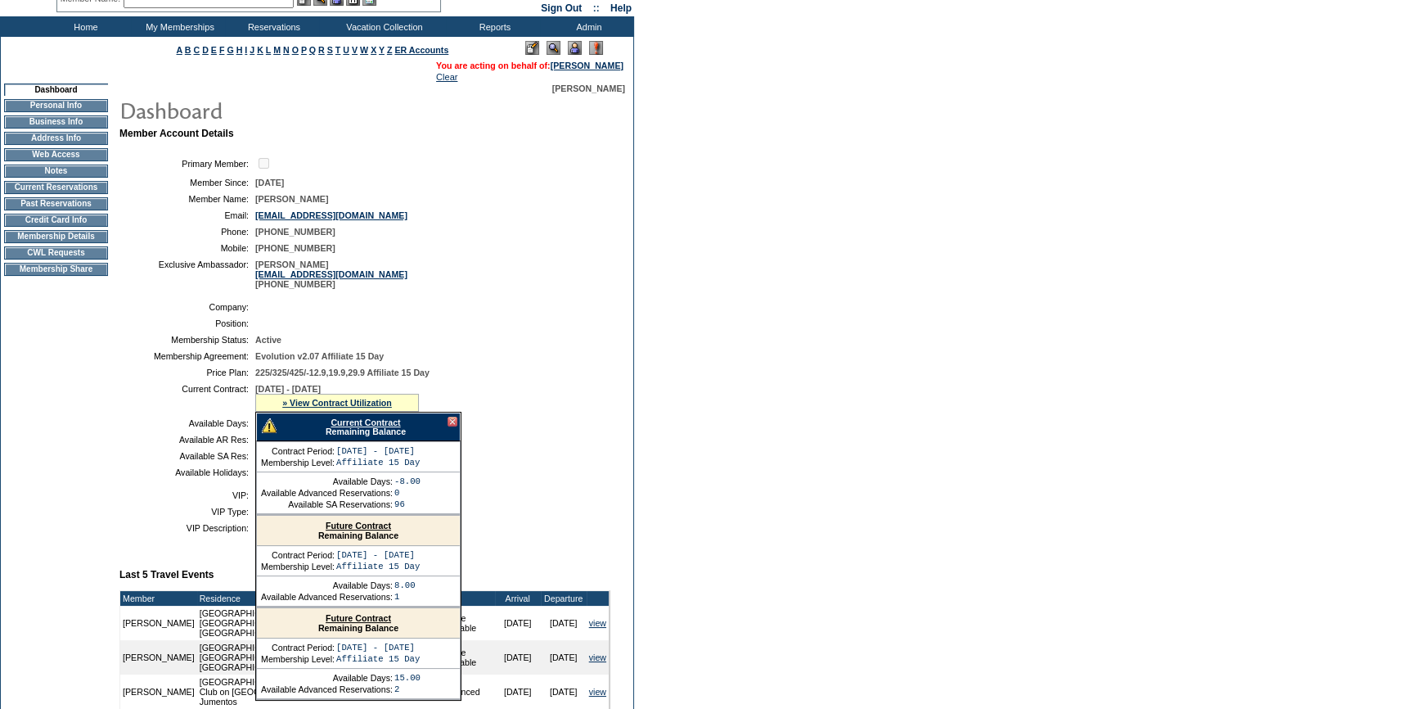
click at [55, 243] on td "Membership Details" at bounding box center [56, 236] width 104 height 13
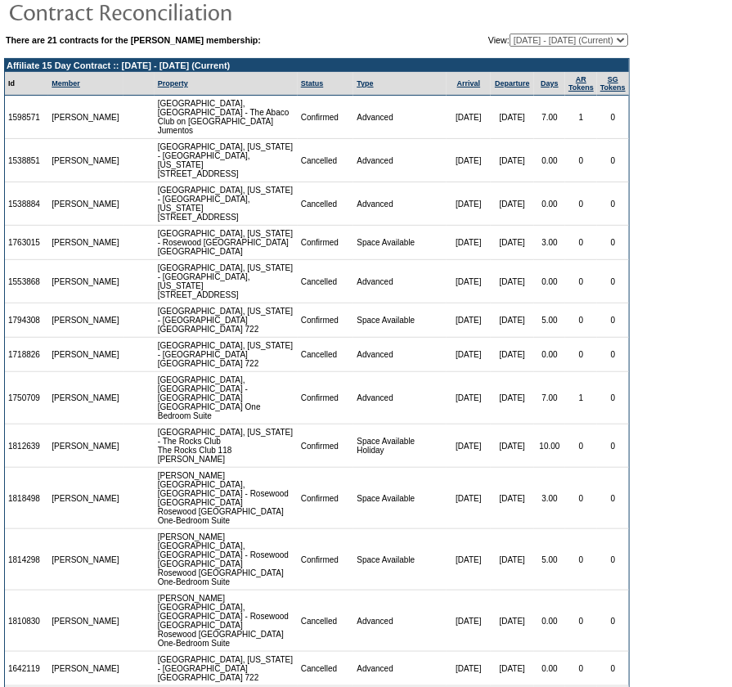
scroll to position [51, 0]
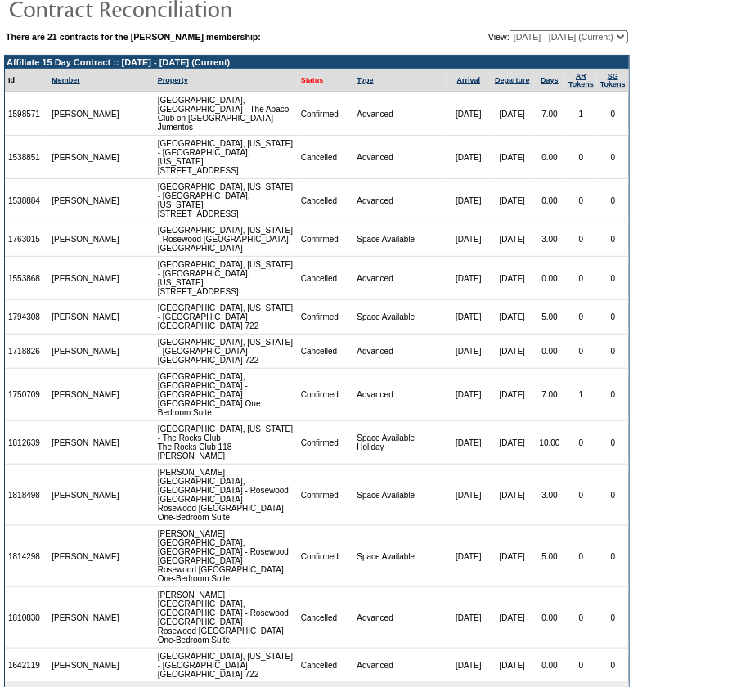
click at [311, 84] on link "Status" at bounding box center [312, 80] width 23 height 8
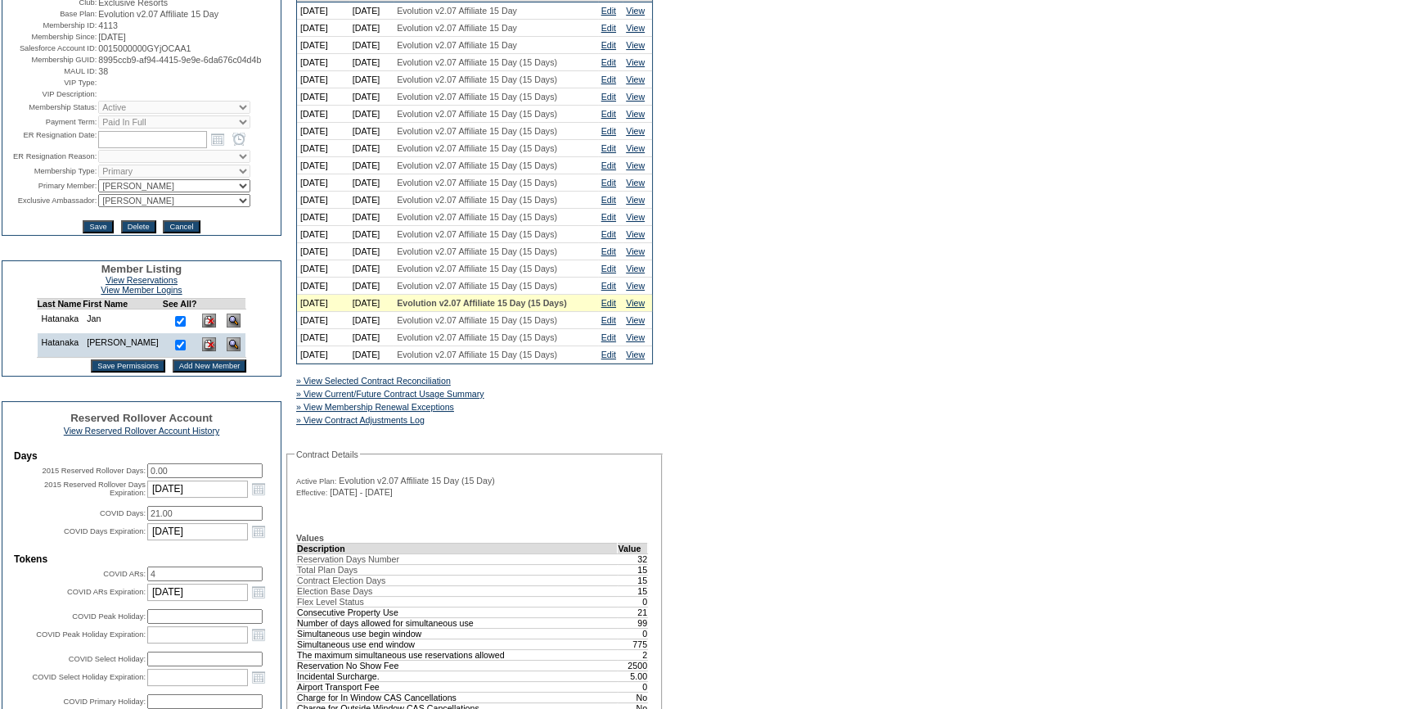
scroll to position [223, 0]
